Goal: Task Accomplishment & Management: Manage account settings

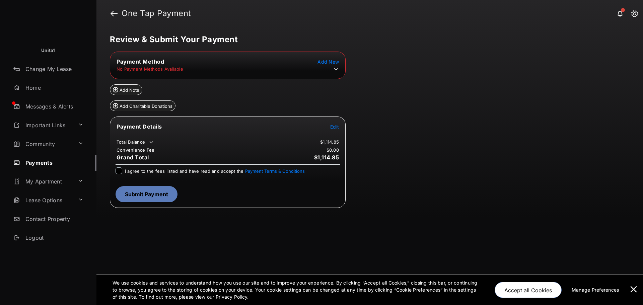
click at [336, 71] on icon at bounding box center [336, 69] width 6 height 6
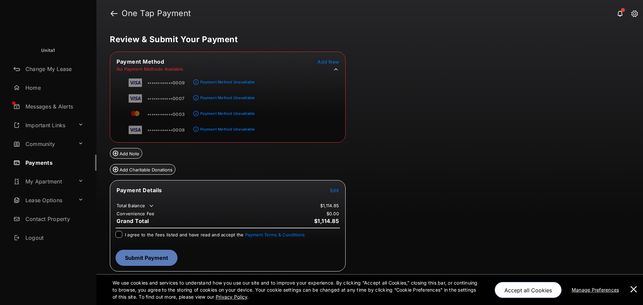
click at [336, 191] on span "Edit" at bounding box center [334, 191] width 9 height 6
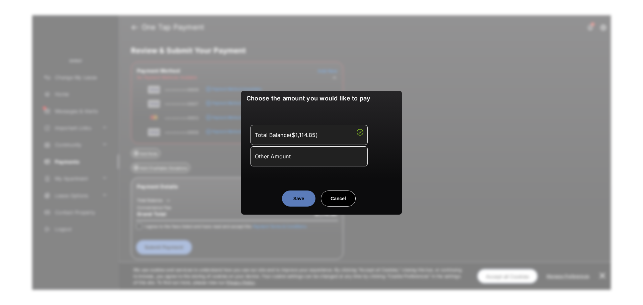
click at [353, 193] on button "Cancel" at bounding box center [338, 199] width 35 height 16
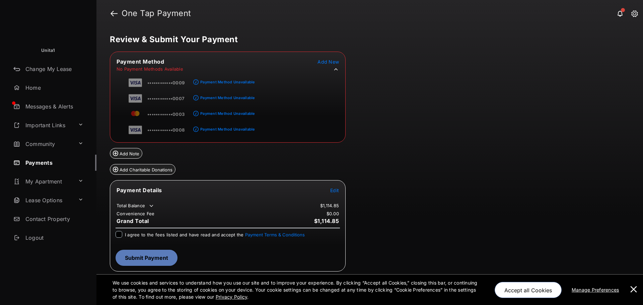
click at [329, 59] on span "Add New" at bounding box center [328, 62] width 21 height 6
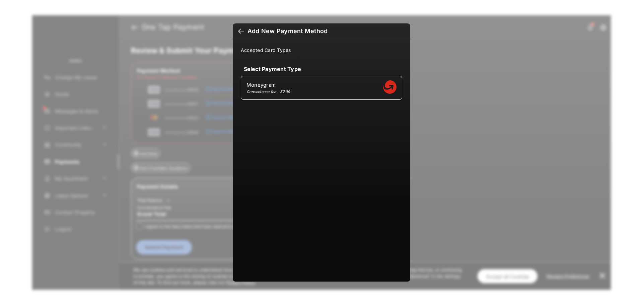
click at [491, 61] on div "Add New Payment Method Accepted Card Types Select Payment Type Moneygram Conven…" at bounding box center [321, 152] width 643 height 305
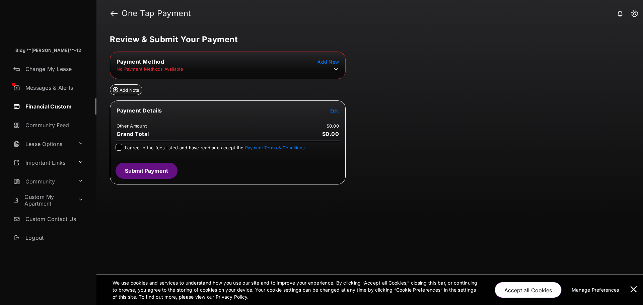
click at [335, 70] on icon at bounding box center [336, 69] width 6 height 6
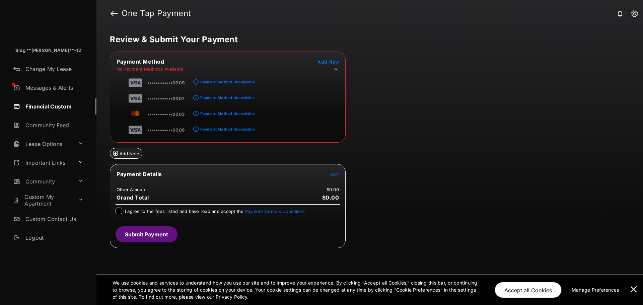
click at [327, 60] on span "Add New" at bounding box center [328, 62] width 21 height 6
